Goal: Transaction & Acquisition: Purchase product/service

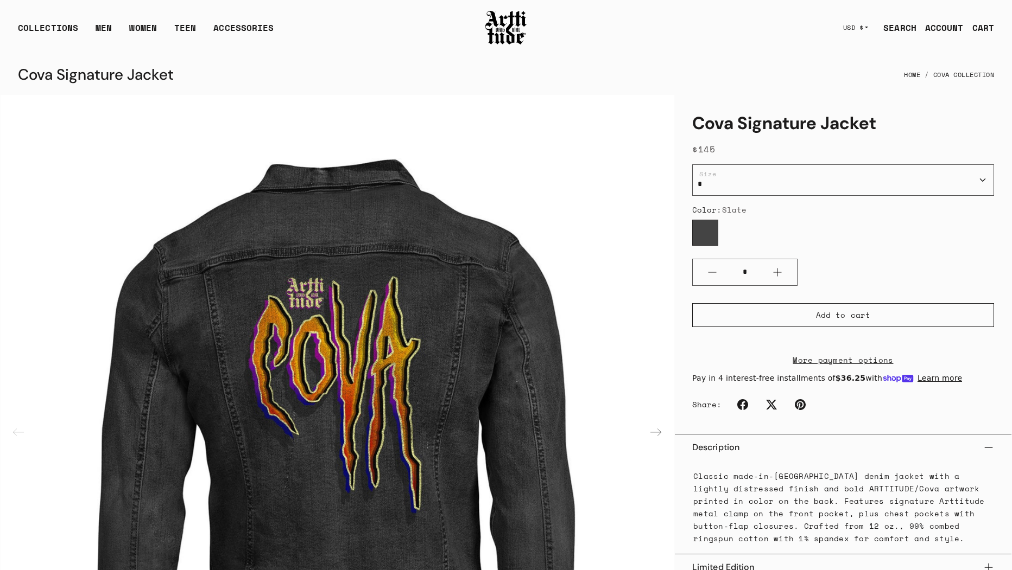
click at [500, 42] on img at bounding box center [505, 27] width 43 height 37
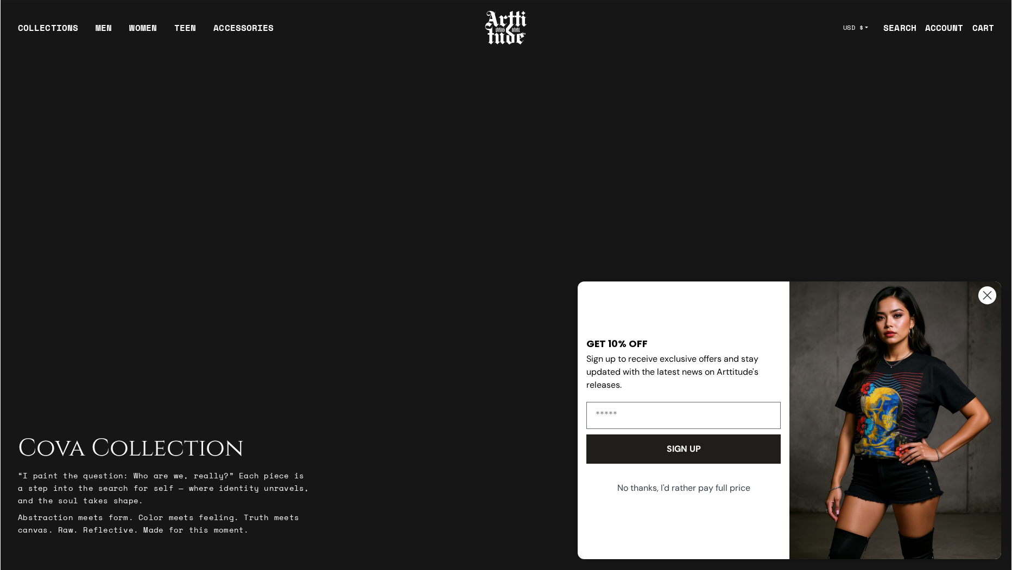
click at [980, 298] on circle "Close dialog" at bounding box center [987, 296] width 18 height 18
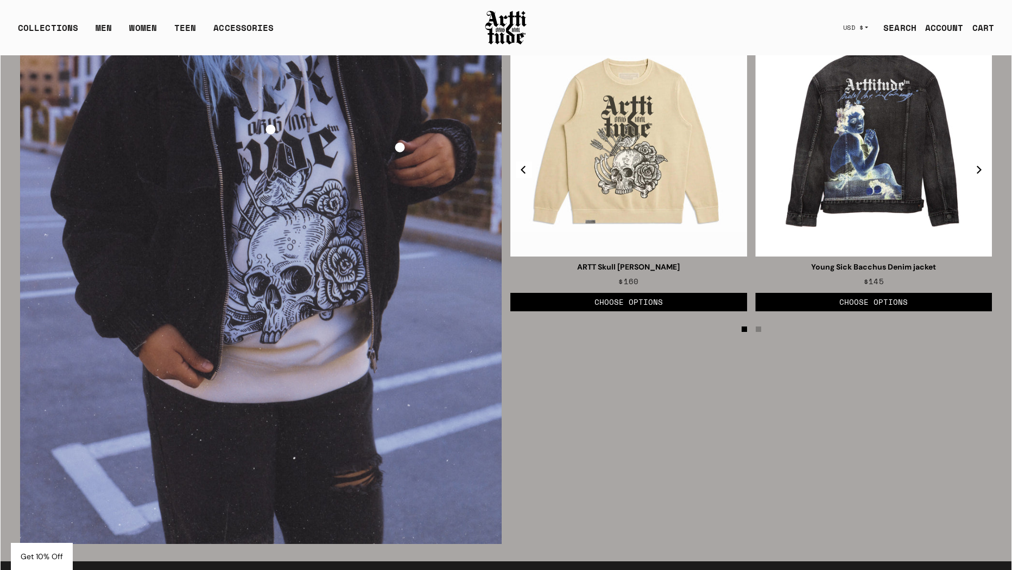
scroll to position [1778, 0]
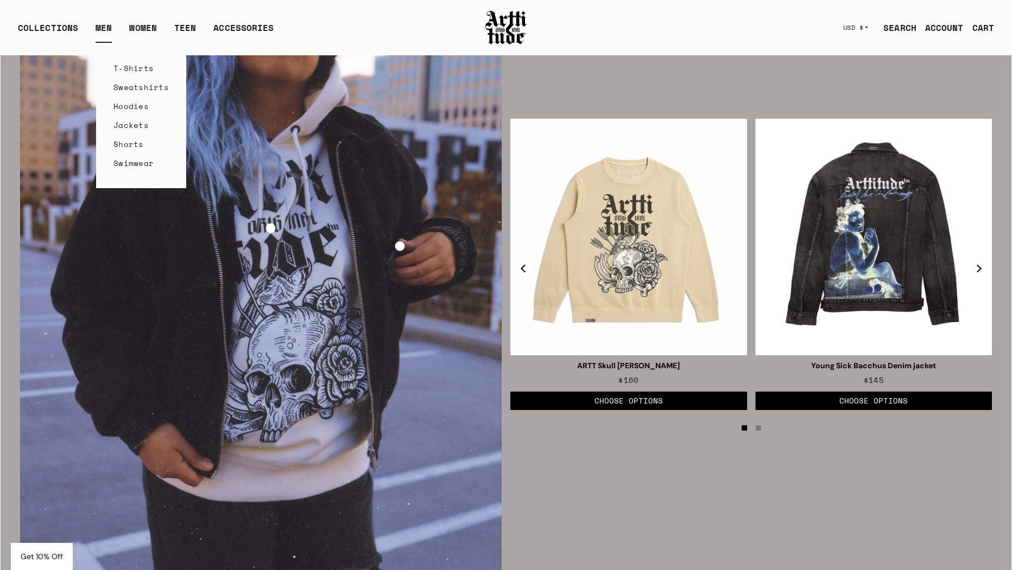
click at [103, 24] on link "MEN" at bounding box center [104, 32] width 16 height 22
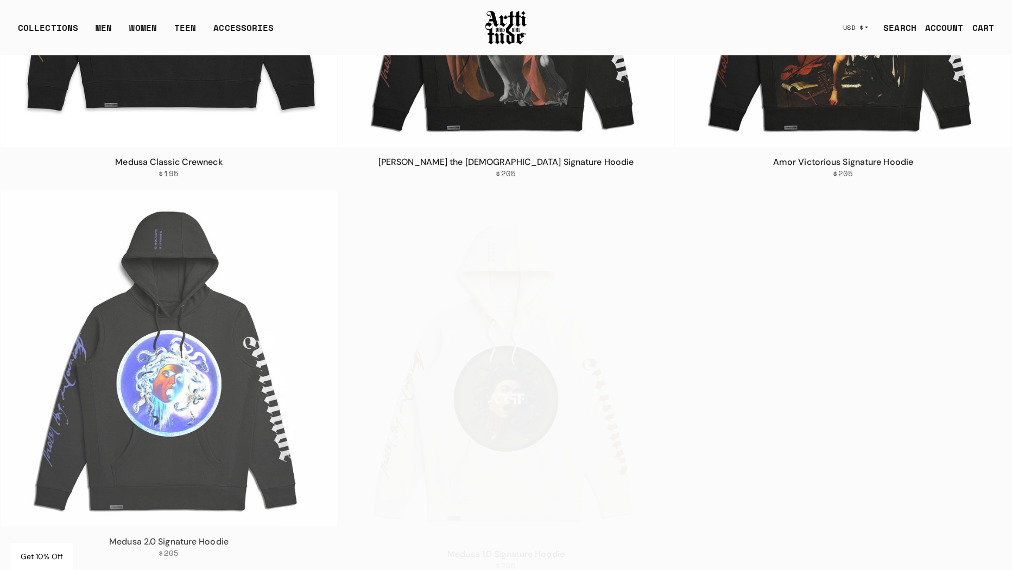
scroll to position [4939, 0]
